Goal: Navigation & Orientation: Find specific page/section

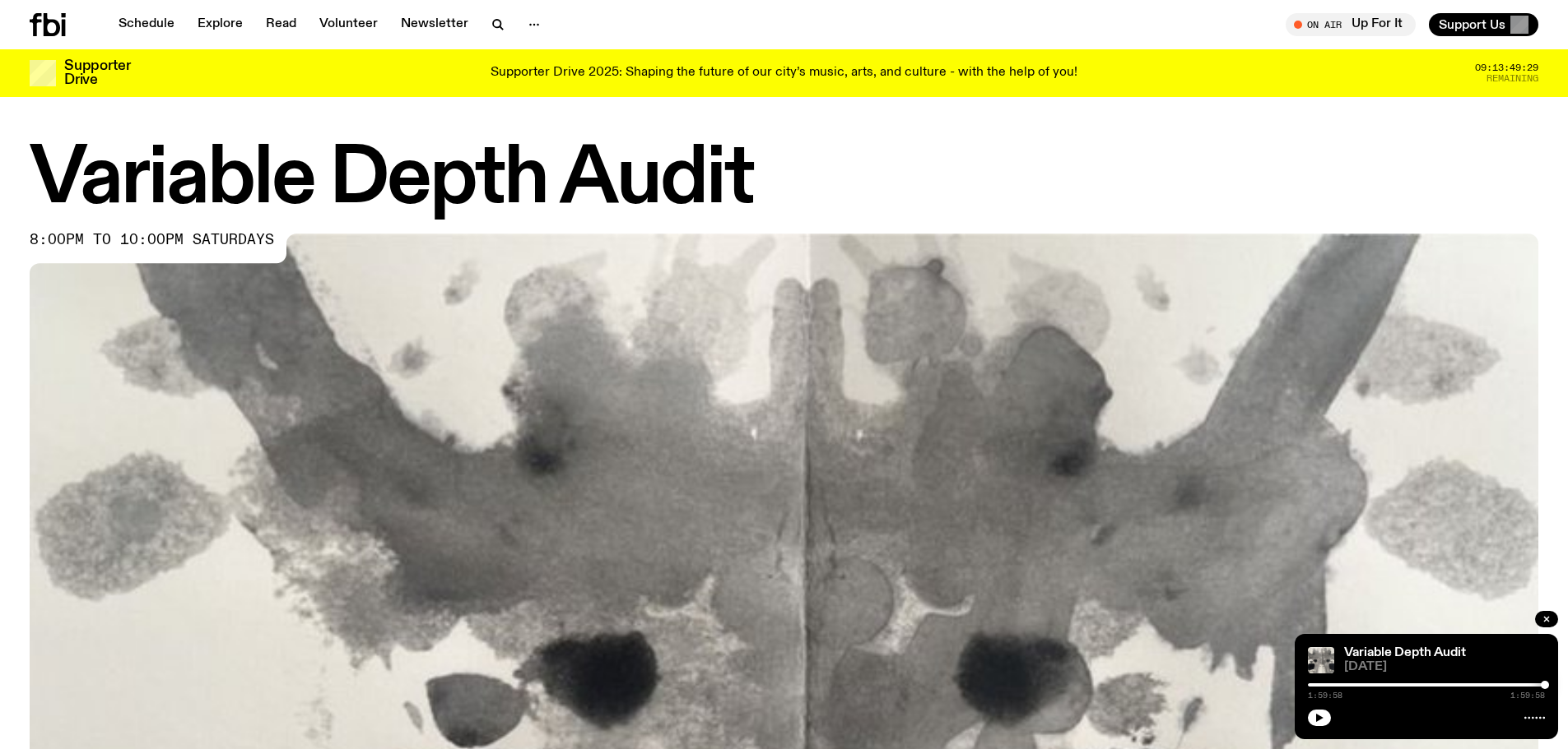
scroll to position [651, 0]
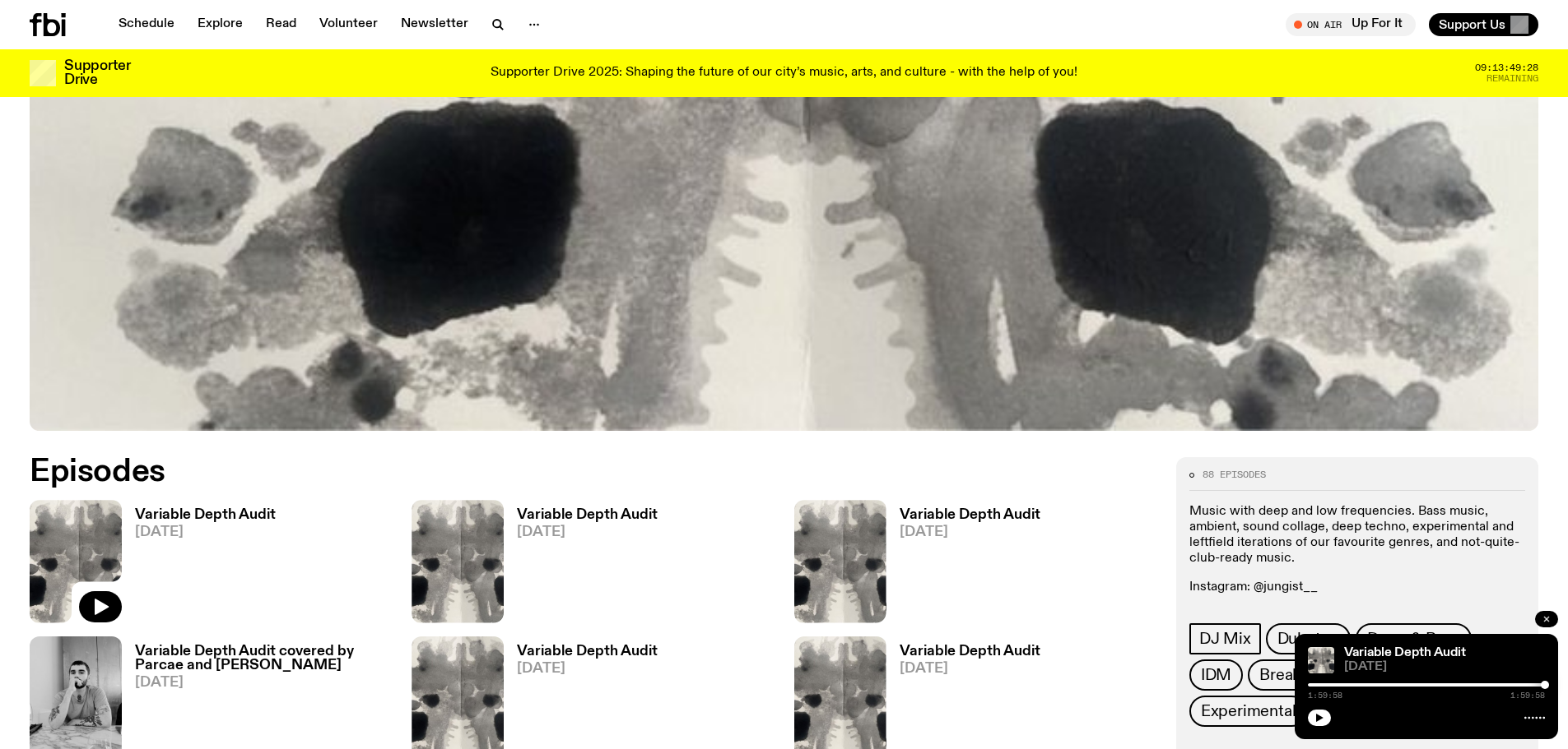
click at [1542, 616] on icon "button" at bounding box center [1546, 619] width 10 height 10
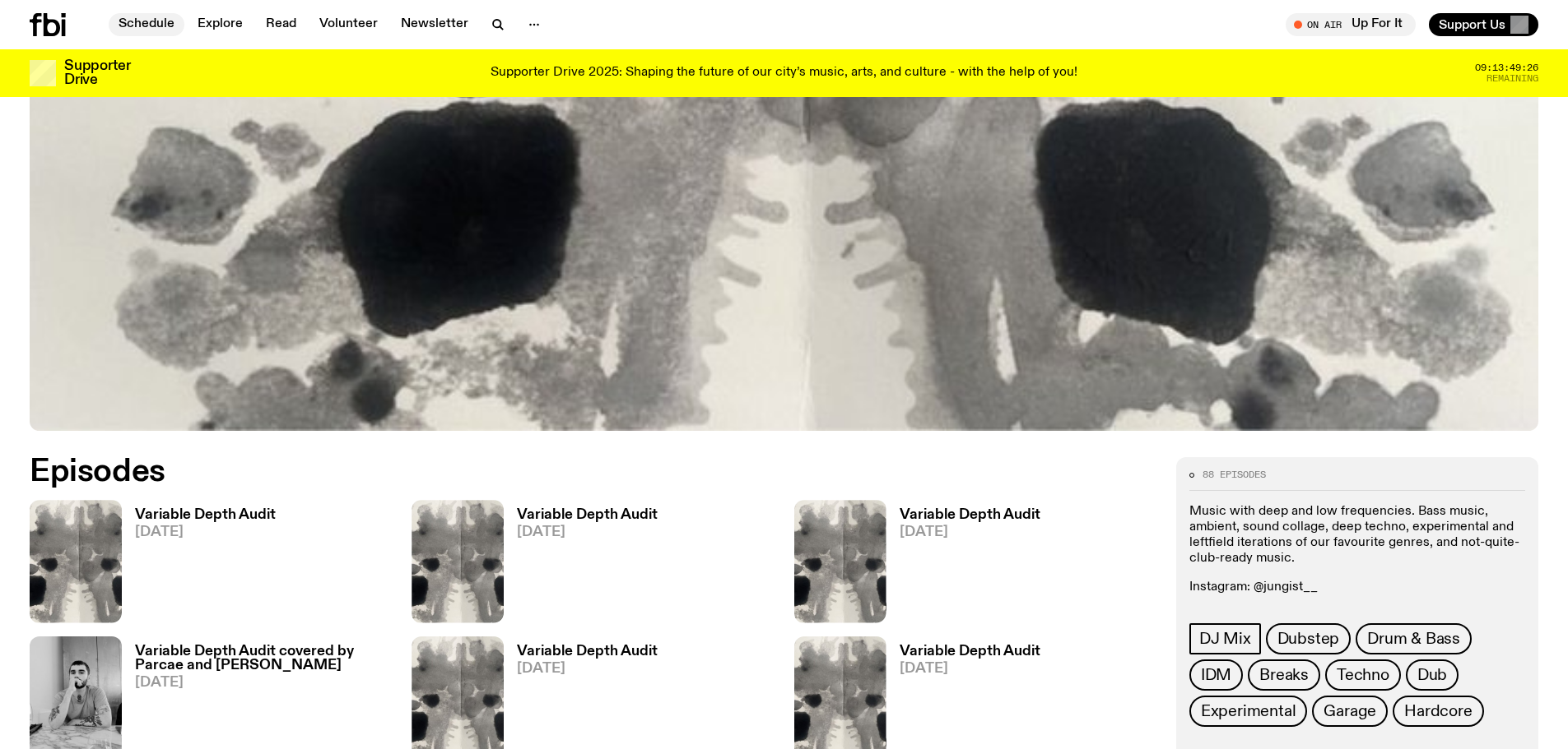
click at [154, 18] on link "Schedule" at bounding box center [147, 24] width 76 height 23
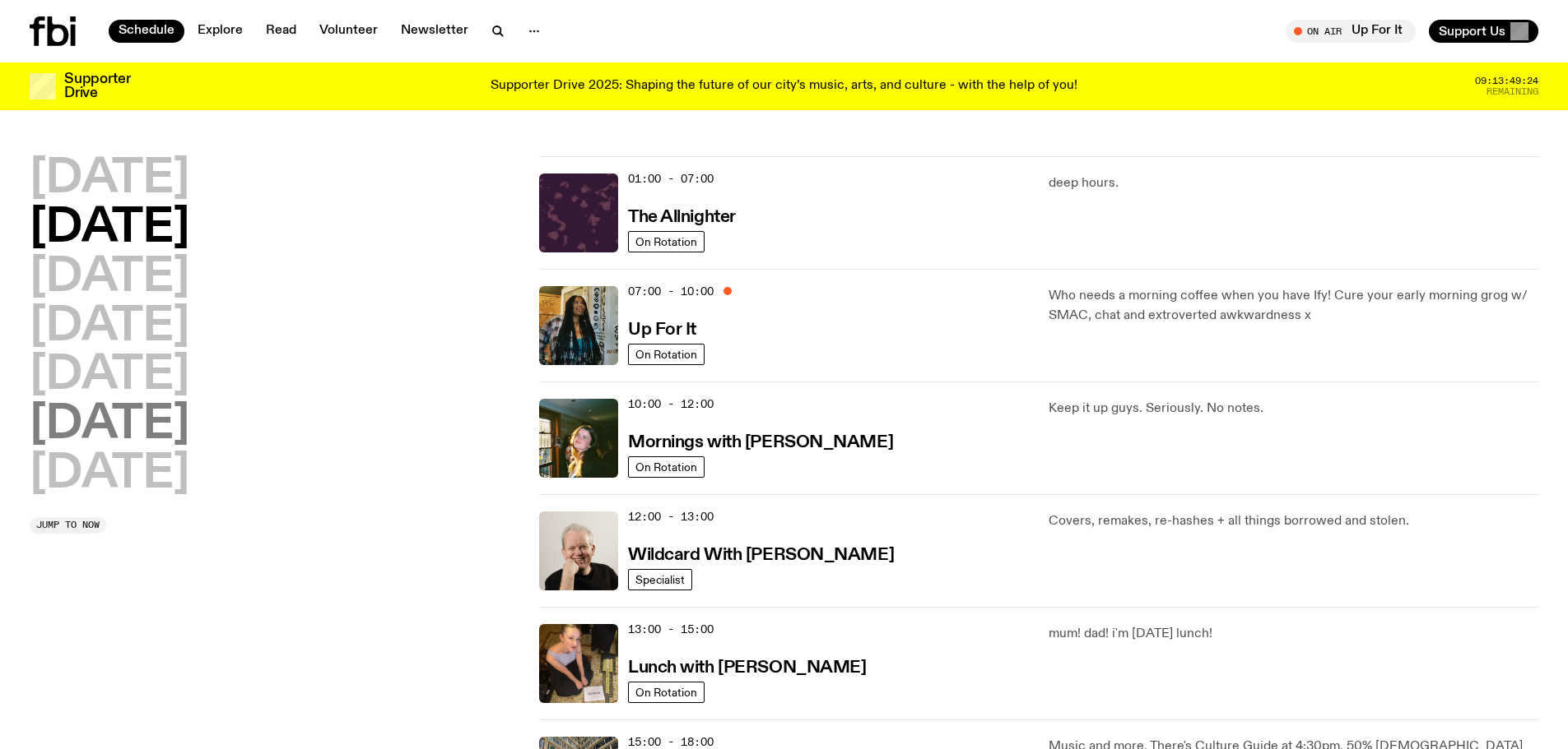
click at [110, 413] on h2 "[DATE]" at bounding box center [109, 425] width 160 height 46
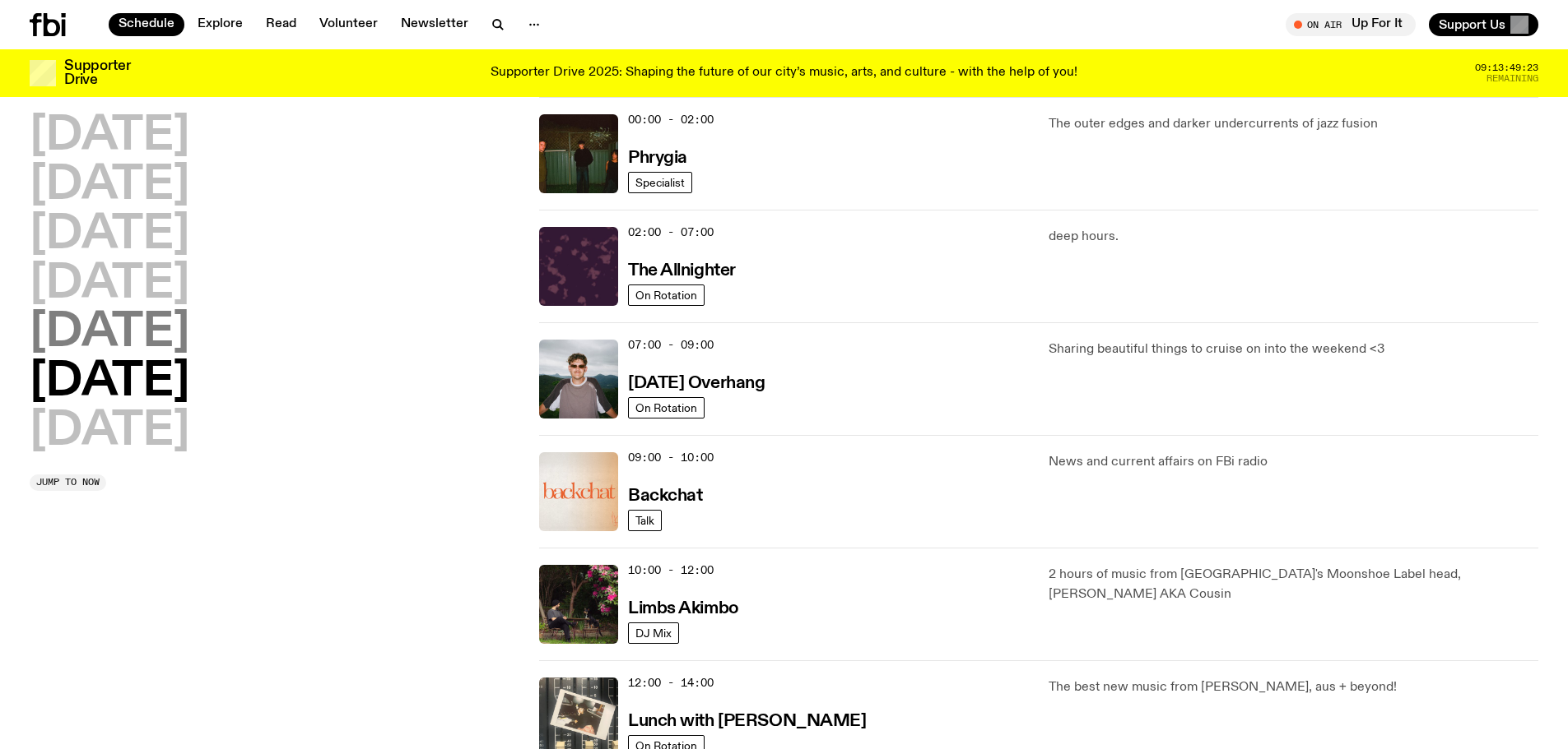
click at [137, 331] on h2 "[DATE]" at bounding box center [109, 333] width 160 height 46
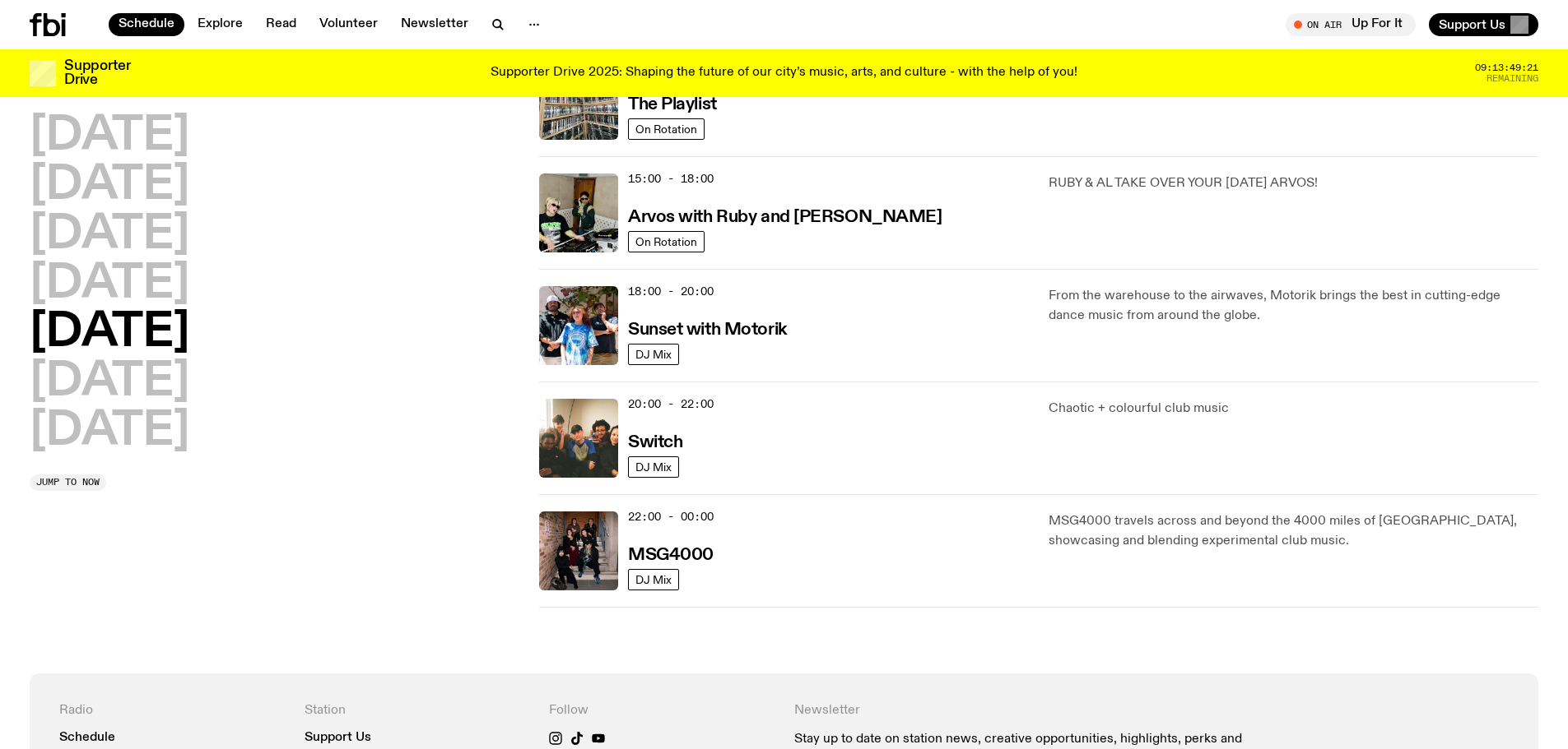
scroll to position [540, 0]
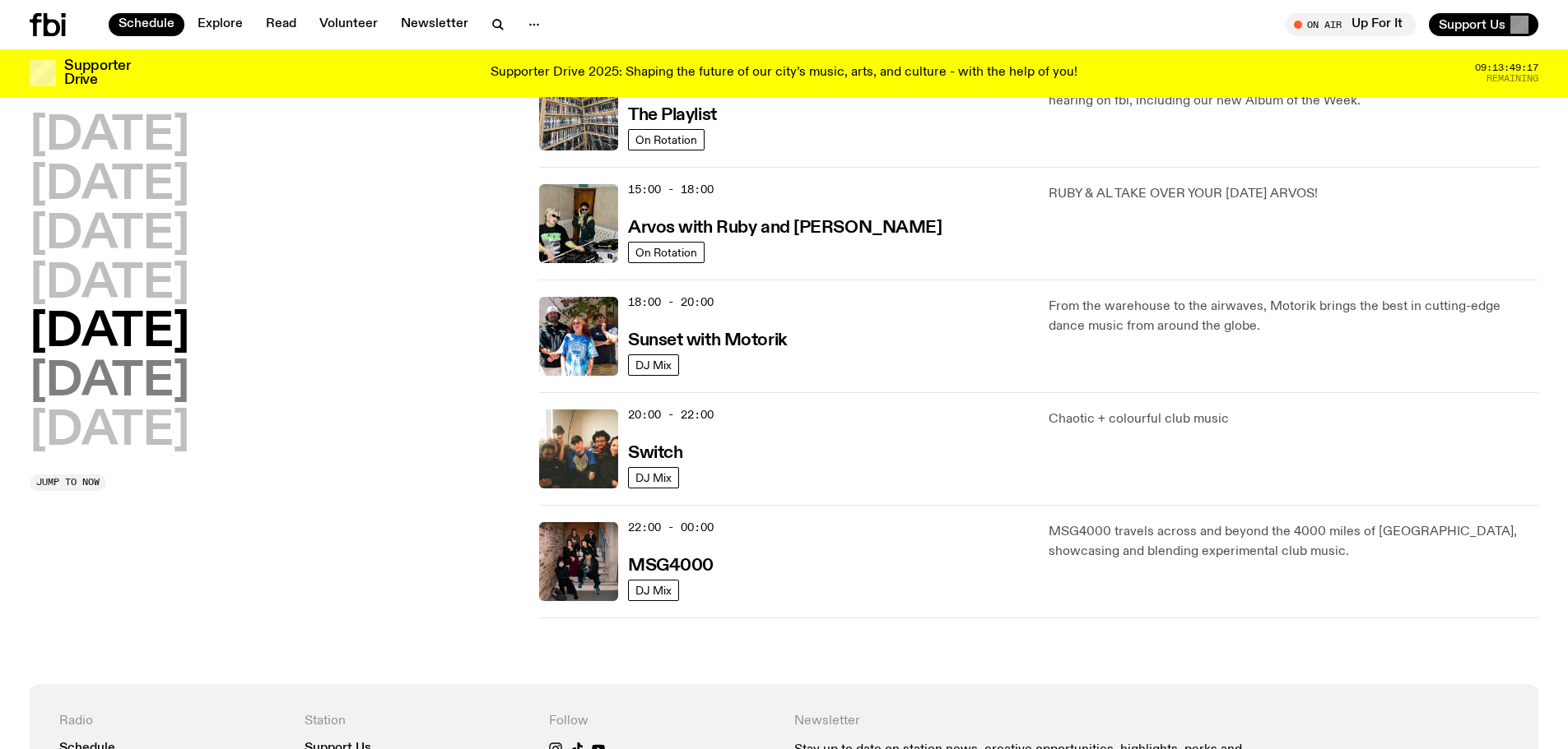
click at [131, 371] on h2 "[DATE]" at bounding box center [109, 382] width 160 height 46
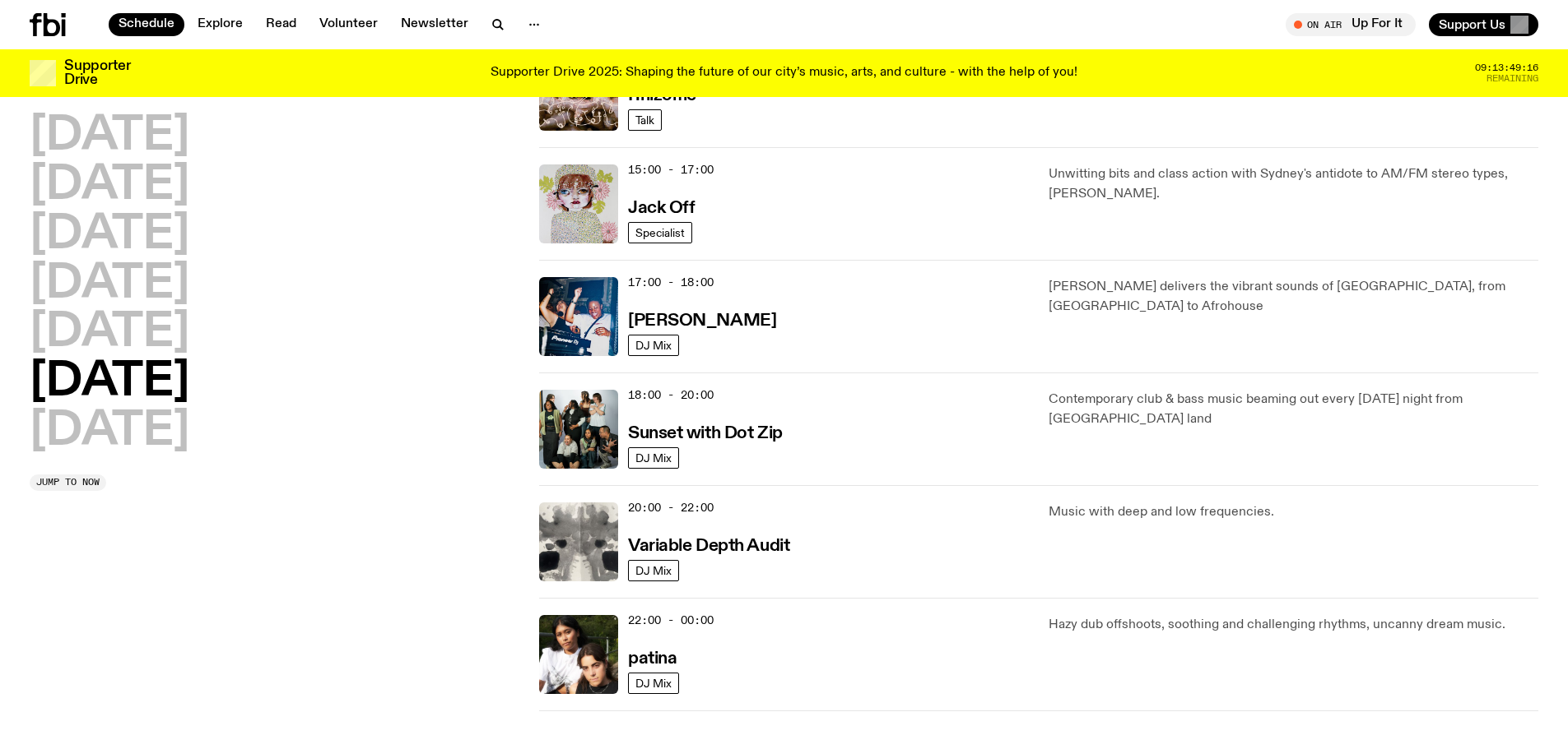
scroll to position [786, 0]
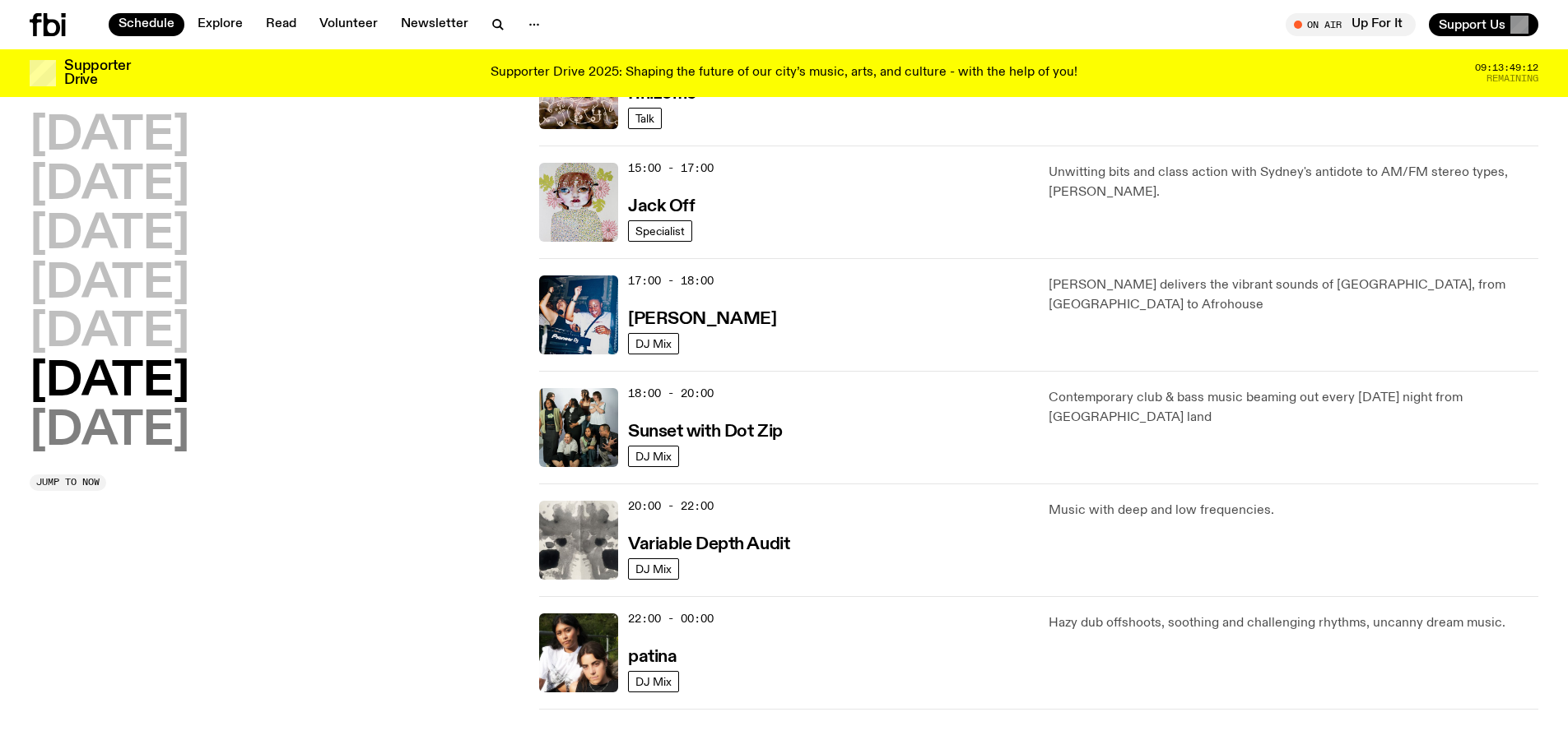
click at [99, 418] on h2 "[DATE]" at bounding box center [109, 431] width 160 height 46
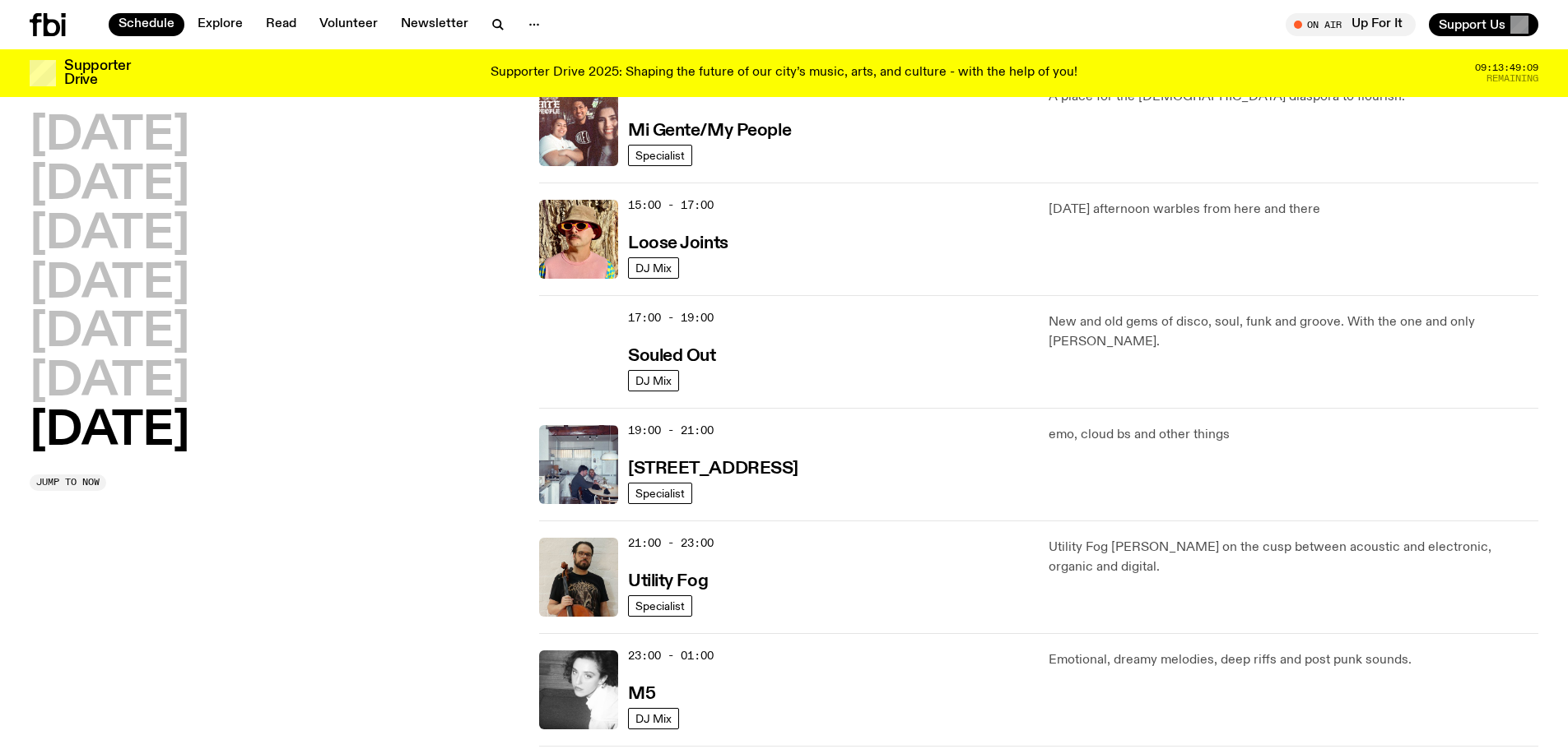
scroll to position [869, 0]
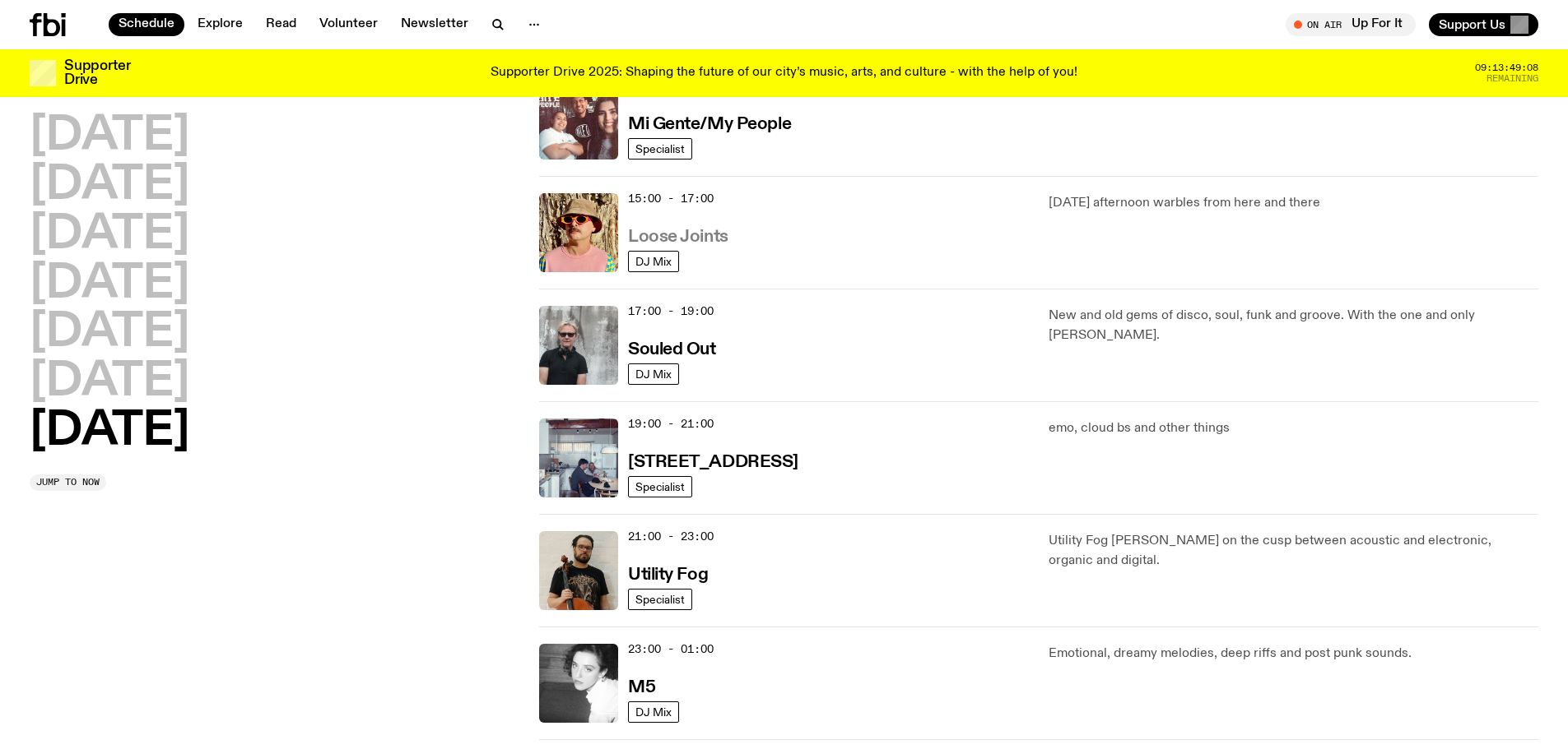
click at [692, 236] on h3 "Loose Joints" at bounding box center [679, 238] width 100 height 17
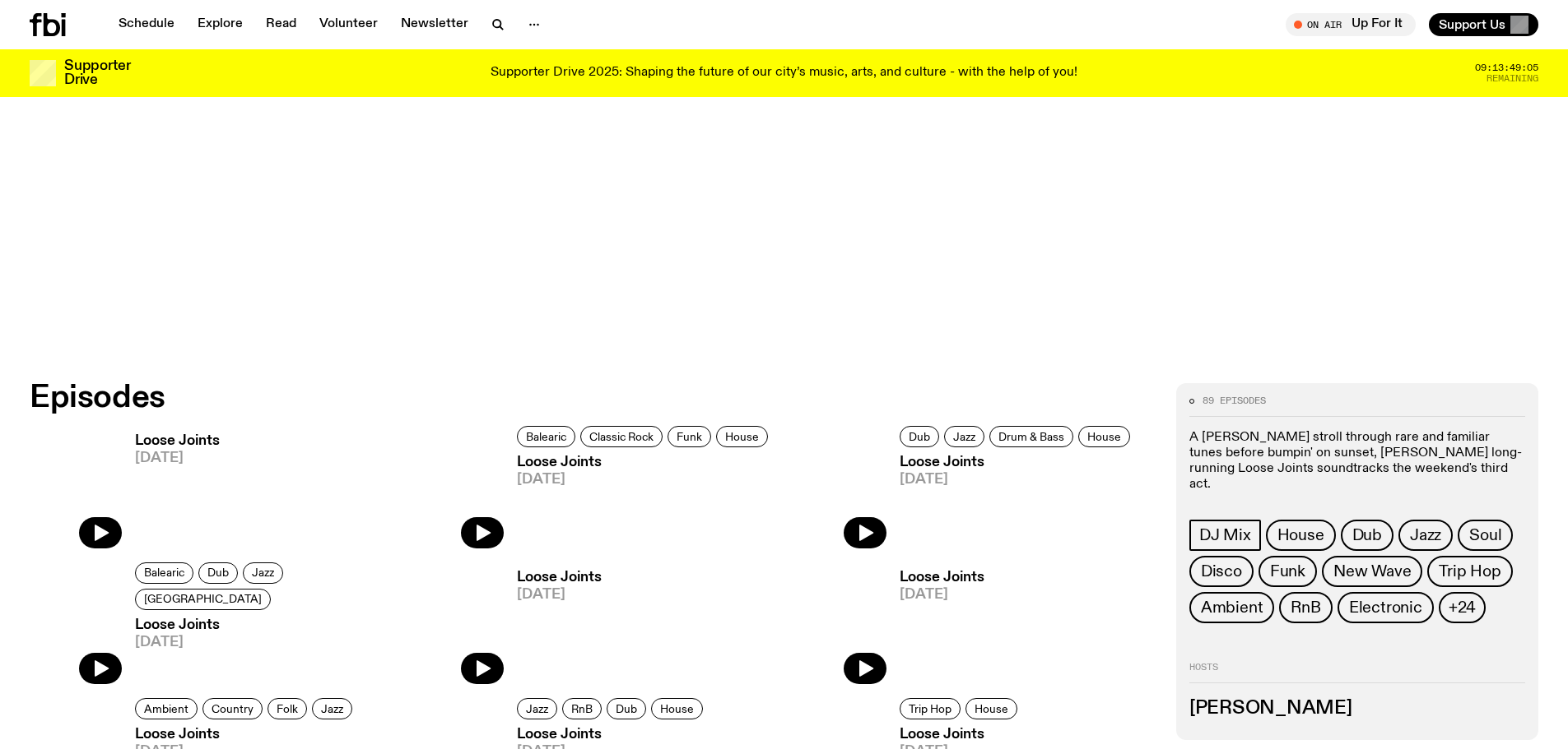
scroll to position [733, 0]
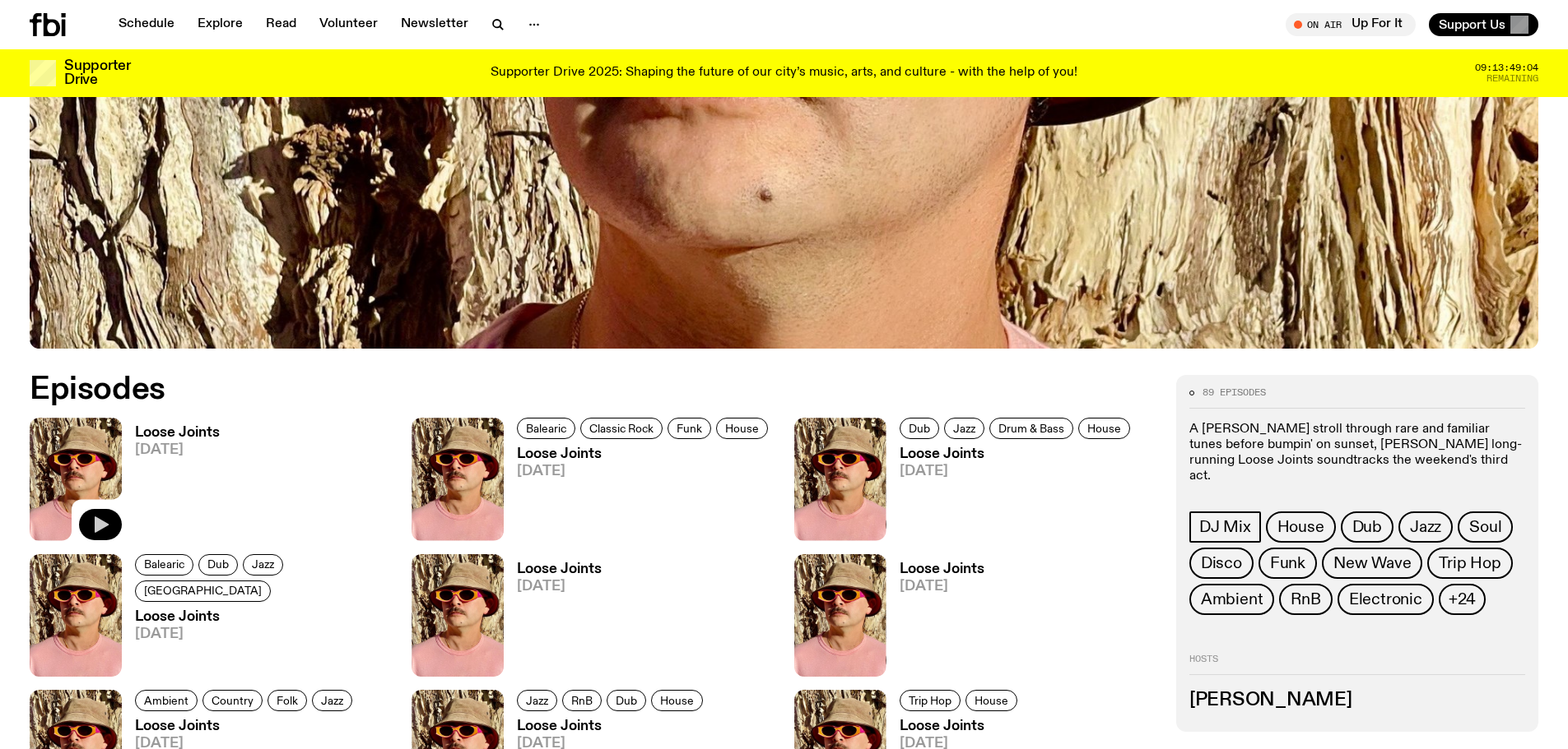
click at [102, 519] on icon "button" at bounding box center [100, 524] width 20 height 20
